Goal: Task Accomplishment & Management: Manage account settings

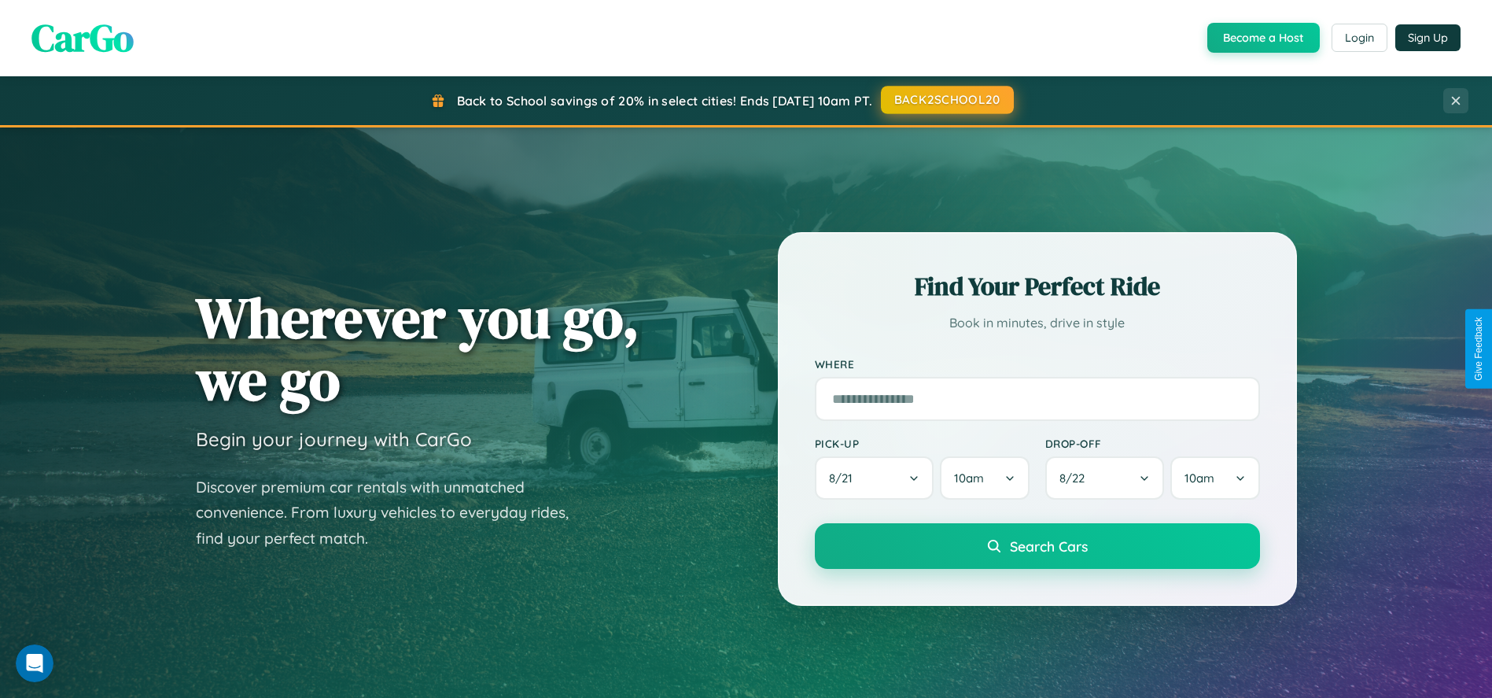
click at [946, 100] on button "BACK2SCHOOL20" at bounding box center [947, 100] width 133 height 28
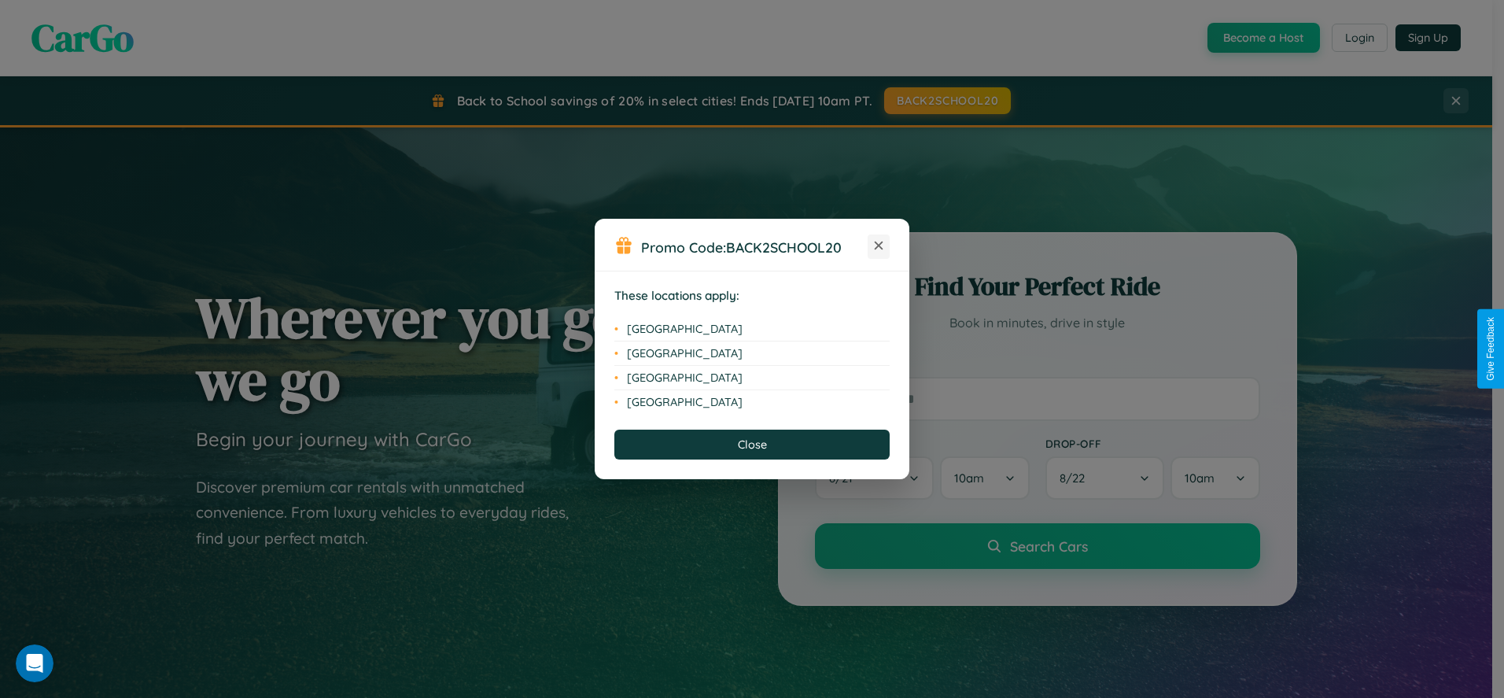
click at [878, 246] on icon at bounding box center [879, 245] width 9 height 9
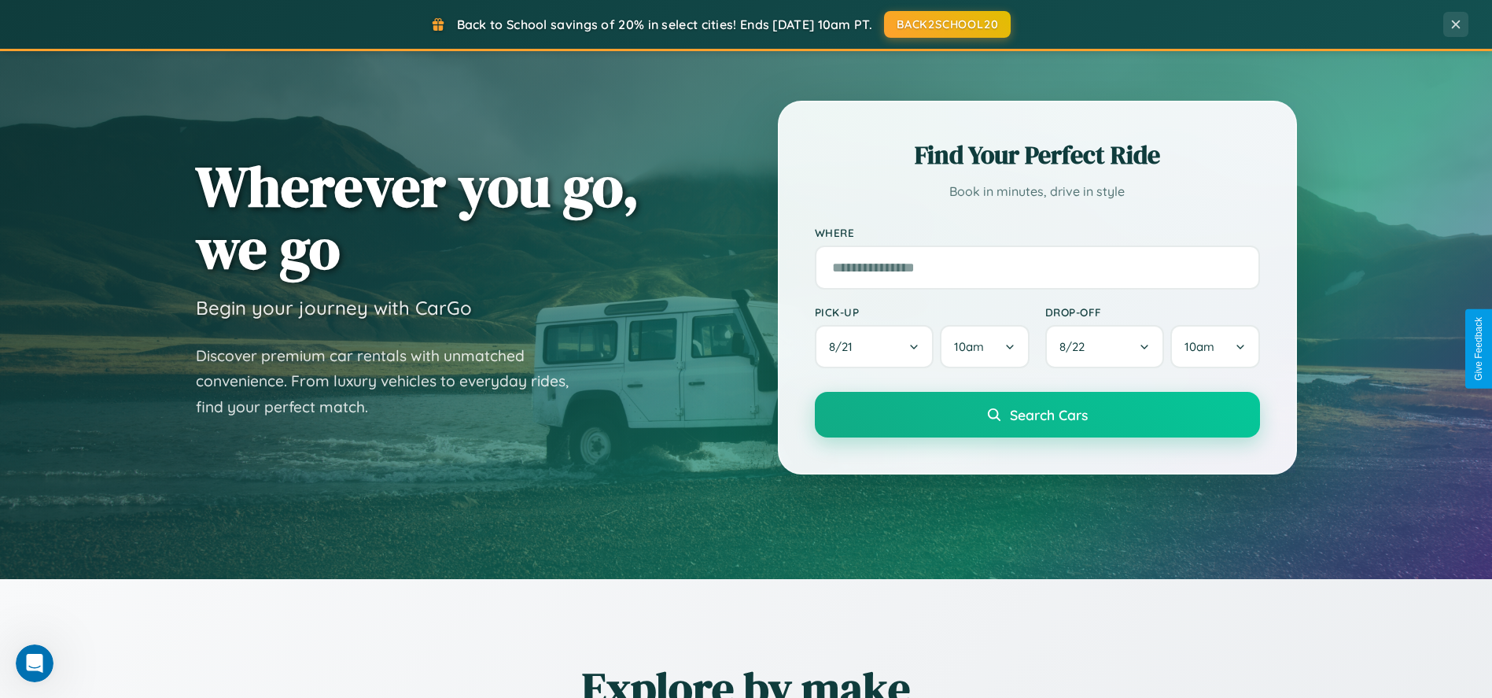
scroll to position [1077, 0]
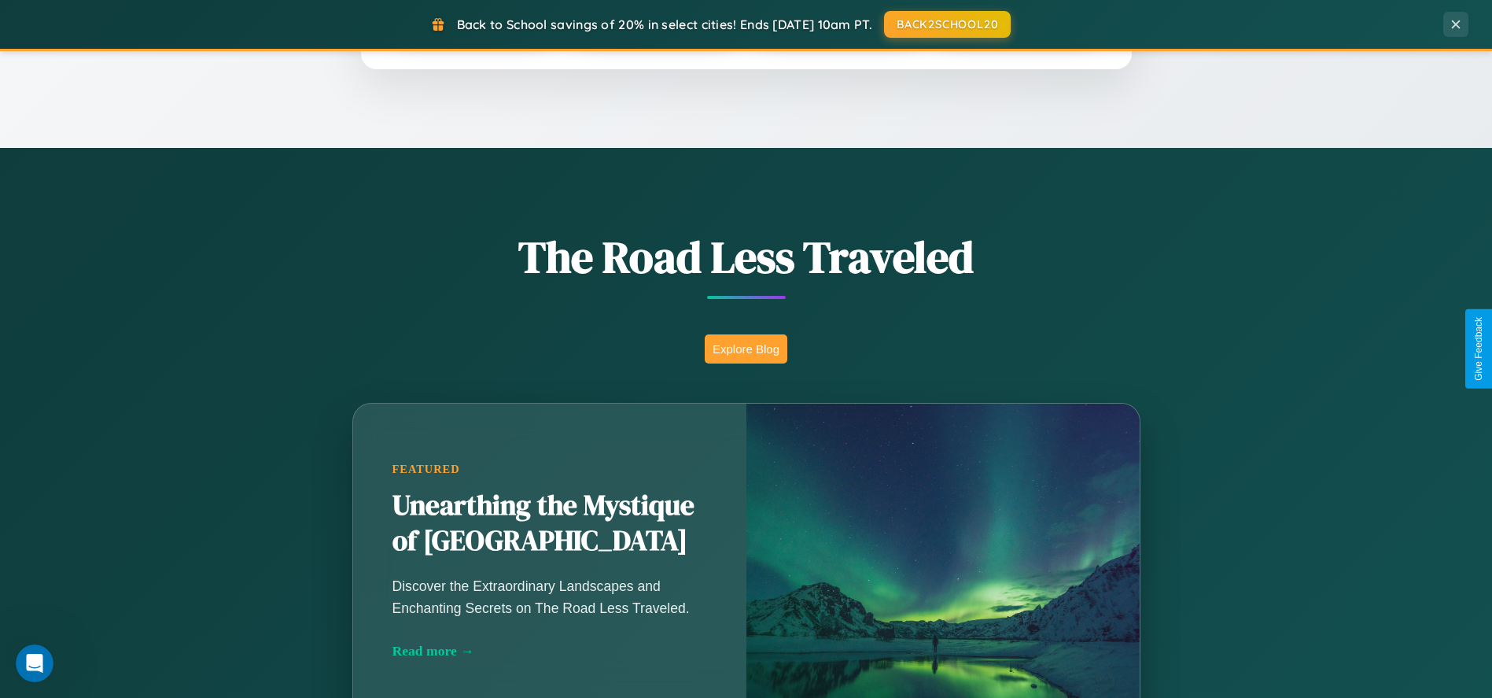
click at [746, 348] on button "Explore Blog" at bounding box center [746, 348] width 83 height 29
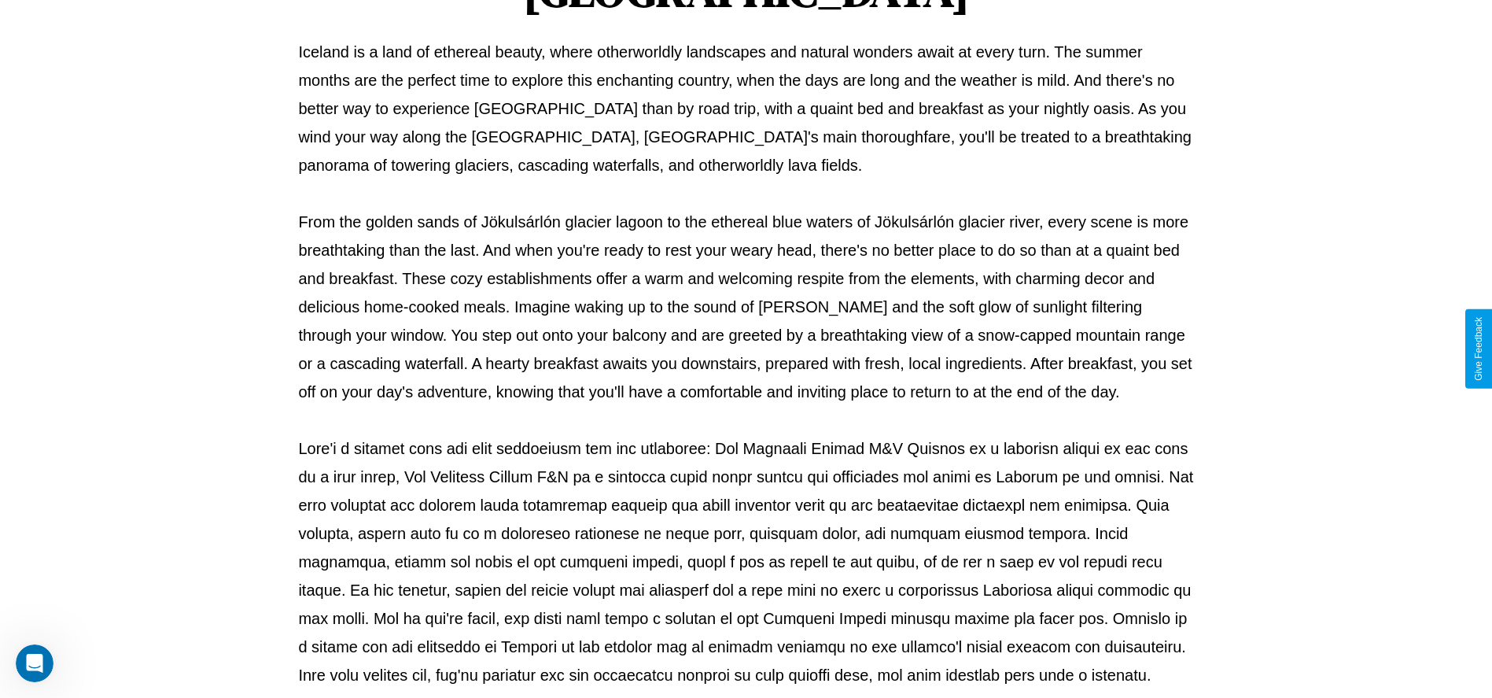
scroll to position [521, 0]
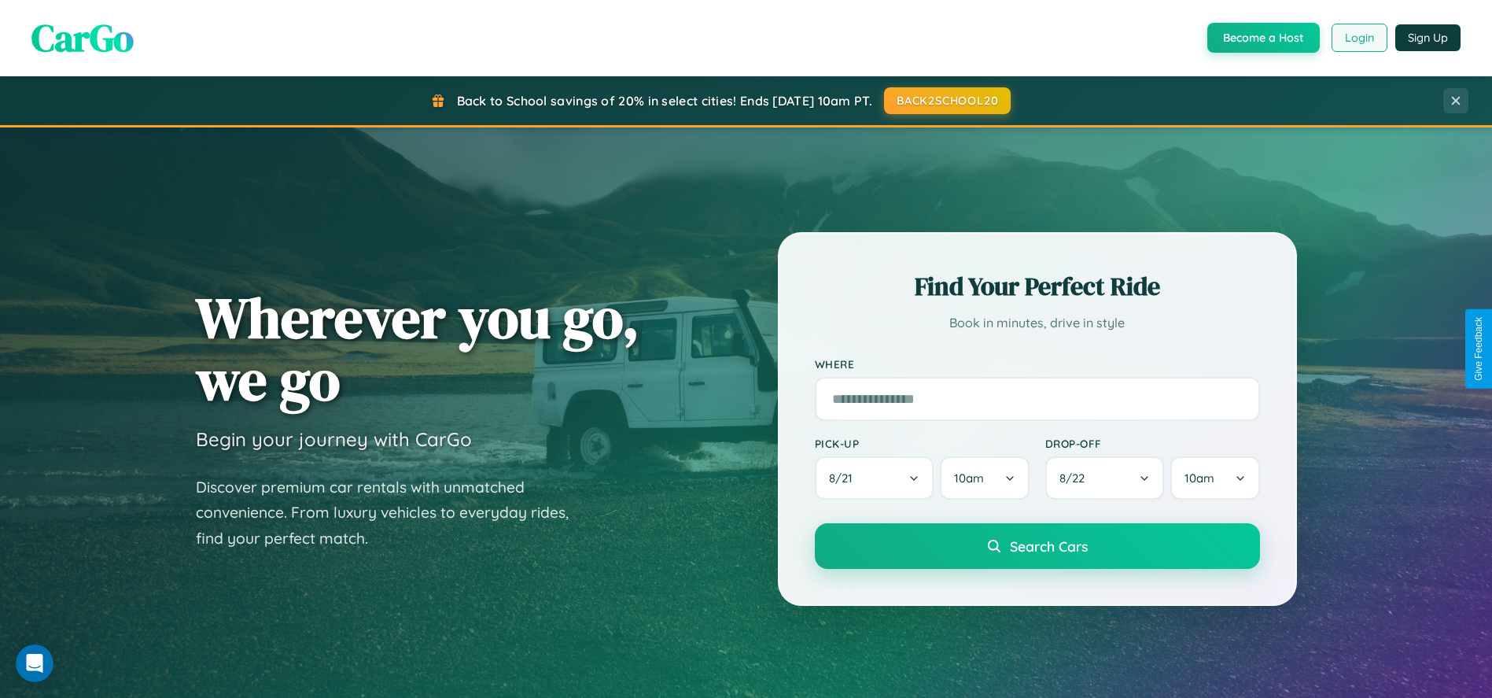
click at [1358, 38] on button "Login" at bounding box center [1359, 38] width 56 height 28
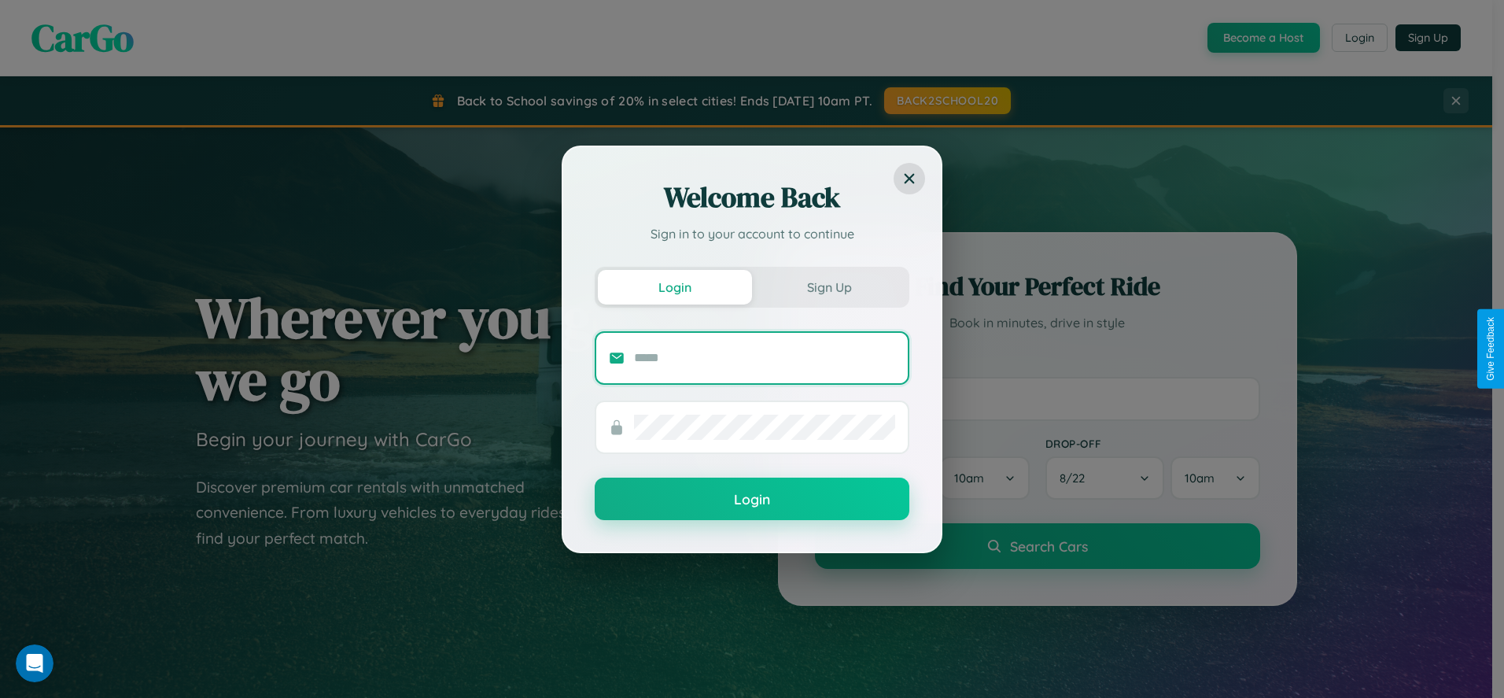
click at [764, 357] on input "text" at bounding box center [764, 357] width 261 height 25
type input "**********"
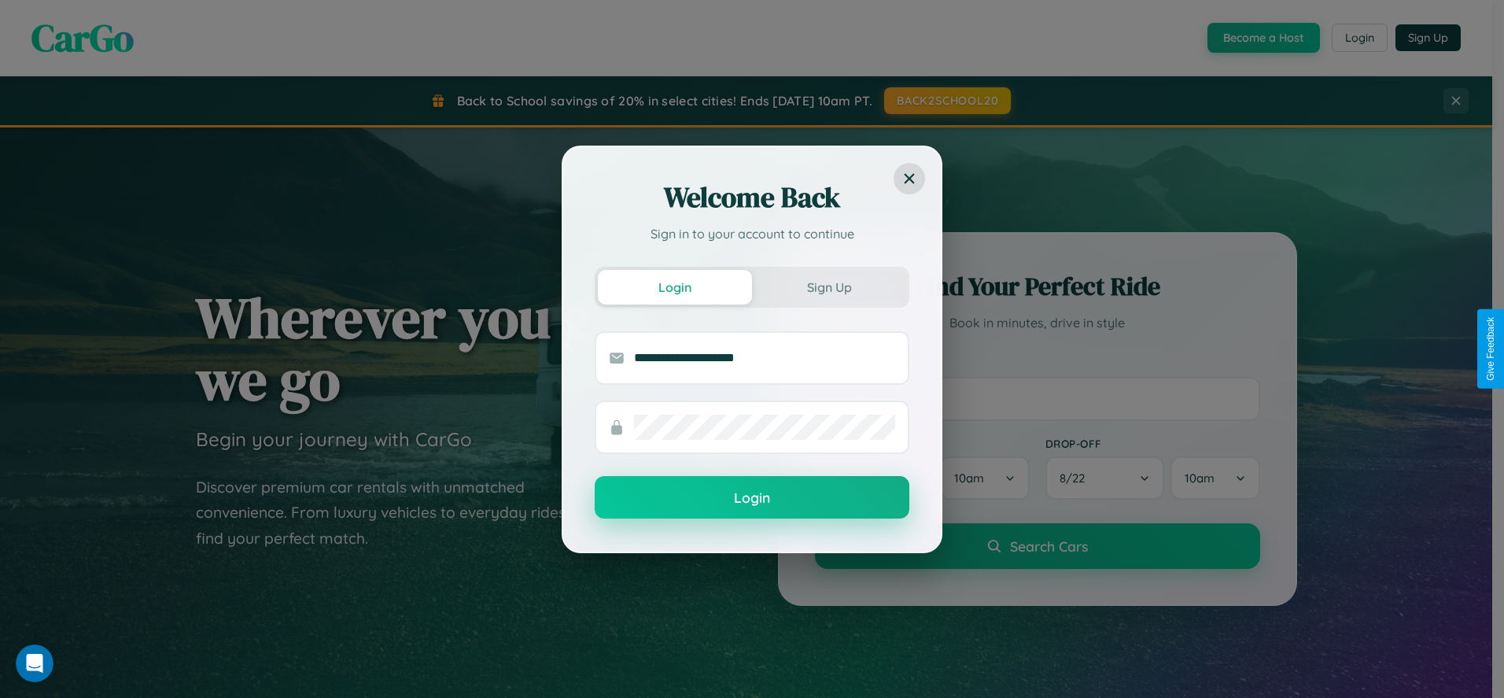
click at [752, 498] on button "Login" at bounding box center [752, 497] width 315 height 42
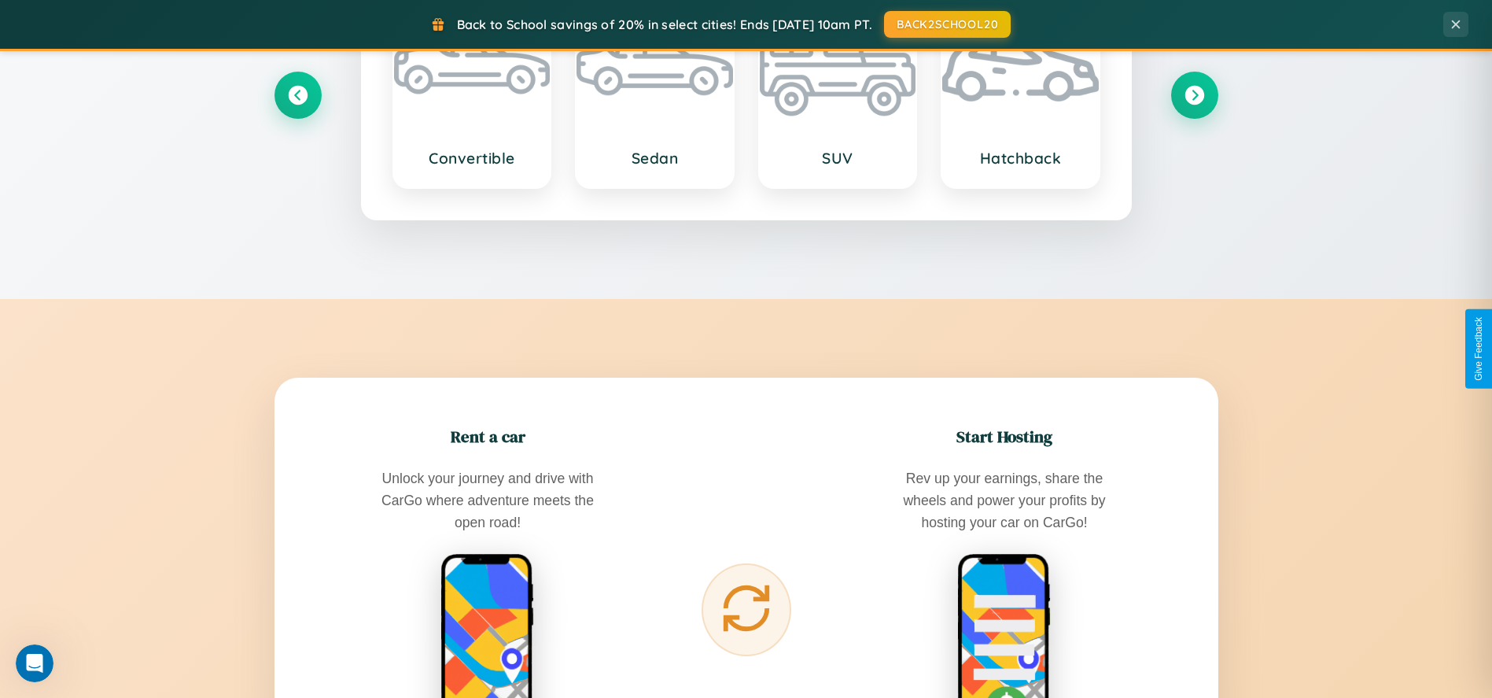
scroll to position [1837, 0]
